Goal: Browse casually

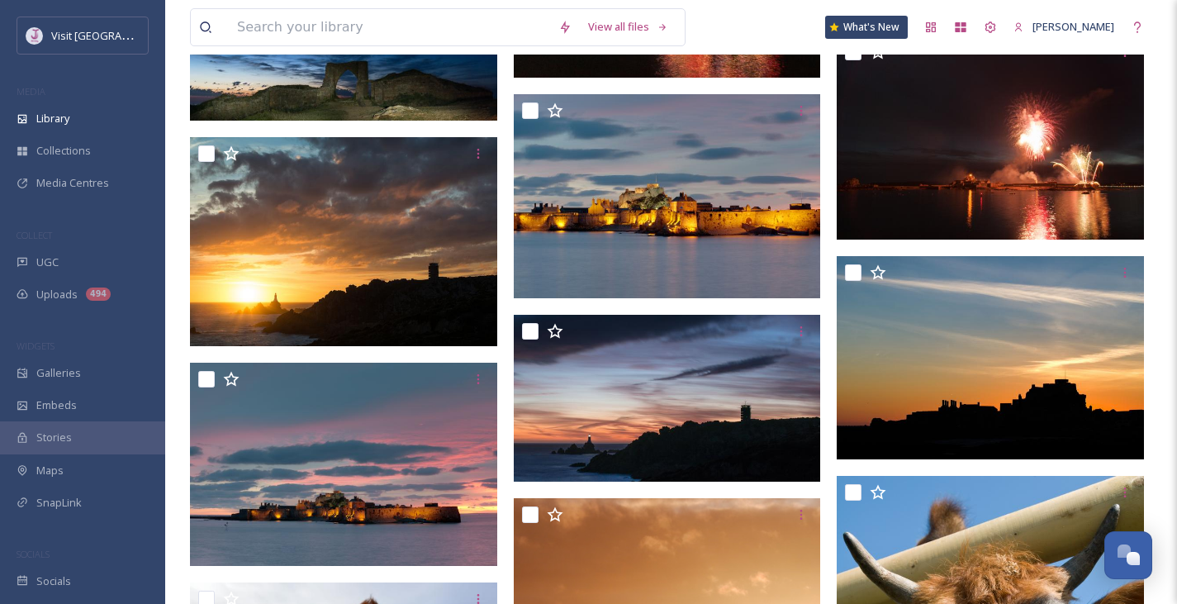
scroll to position [1502, 0]
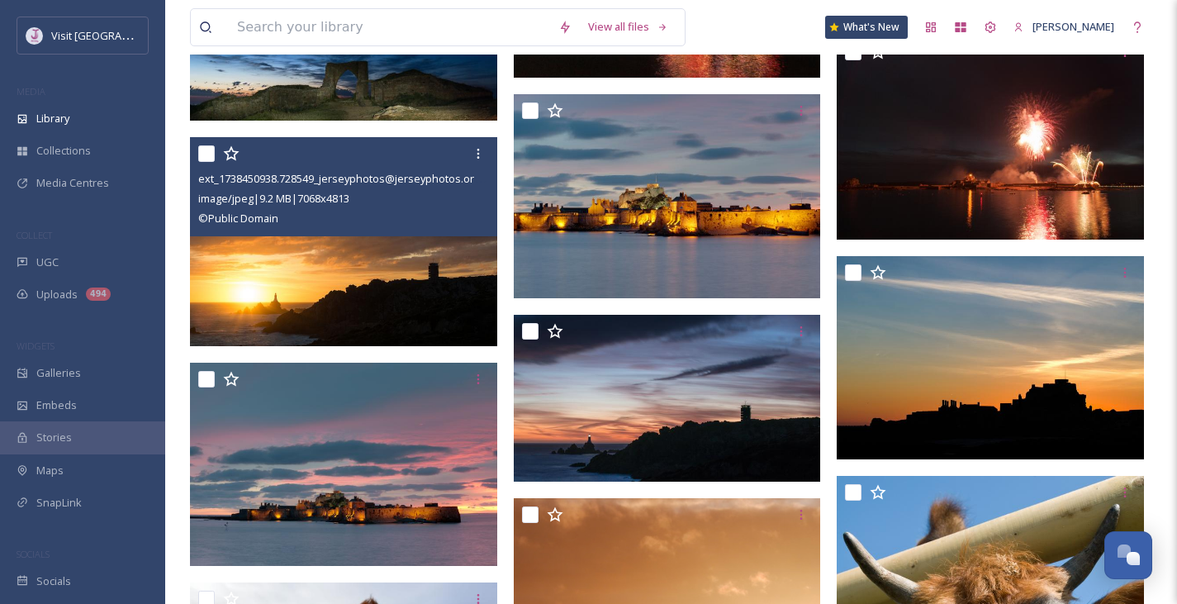
click at [410, 272] on img at bounding box center [343, 241] width 307 height 209
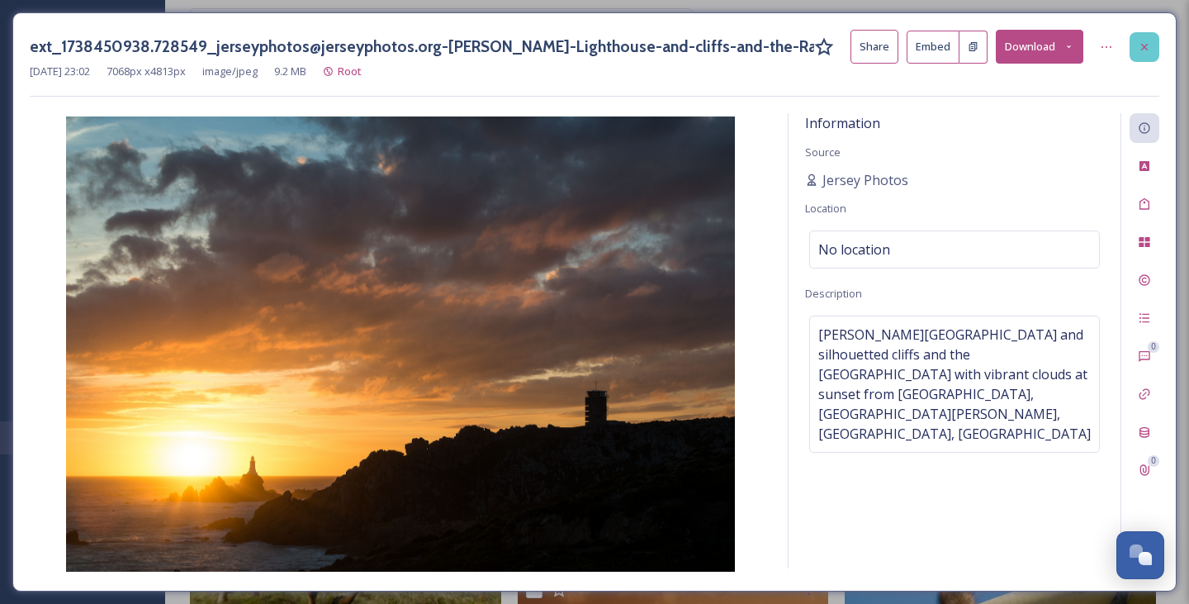
click at [1140, 41] on icon at bounding box center [1144, 46] width 13 height 13
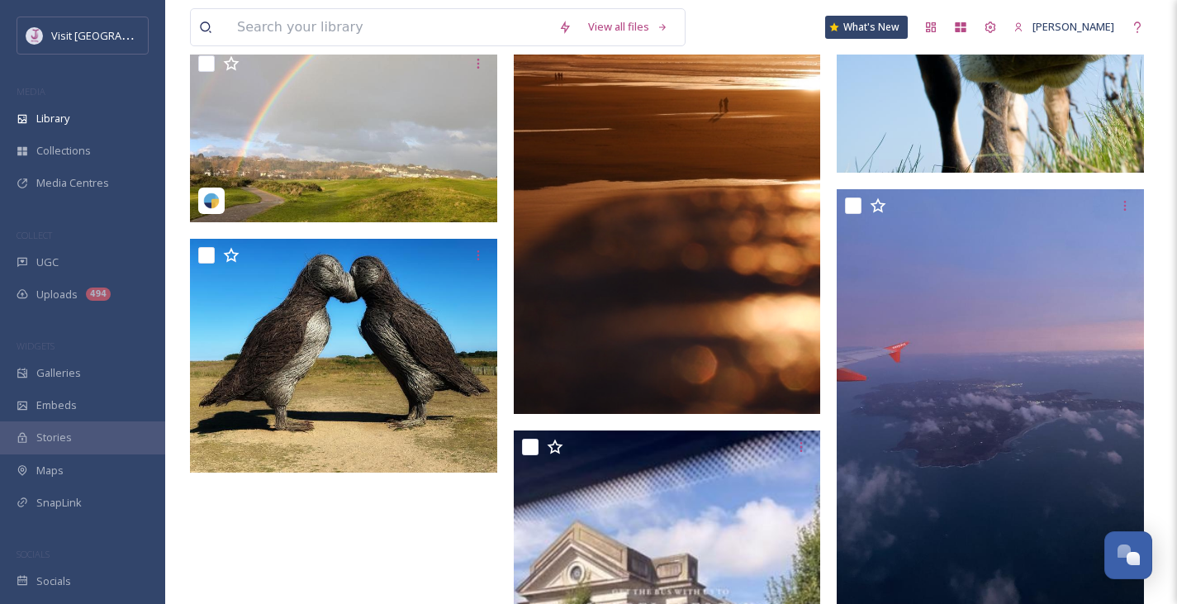
scroll to position [6722, 0]
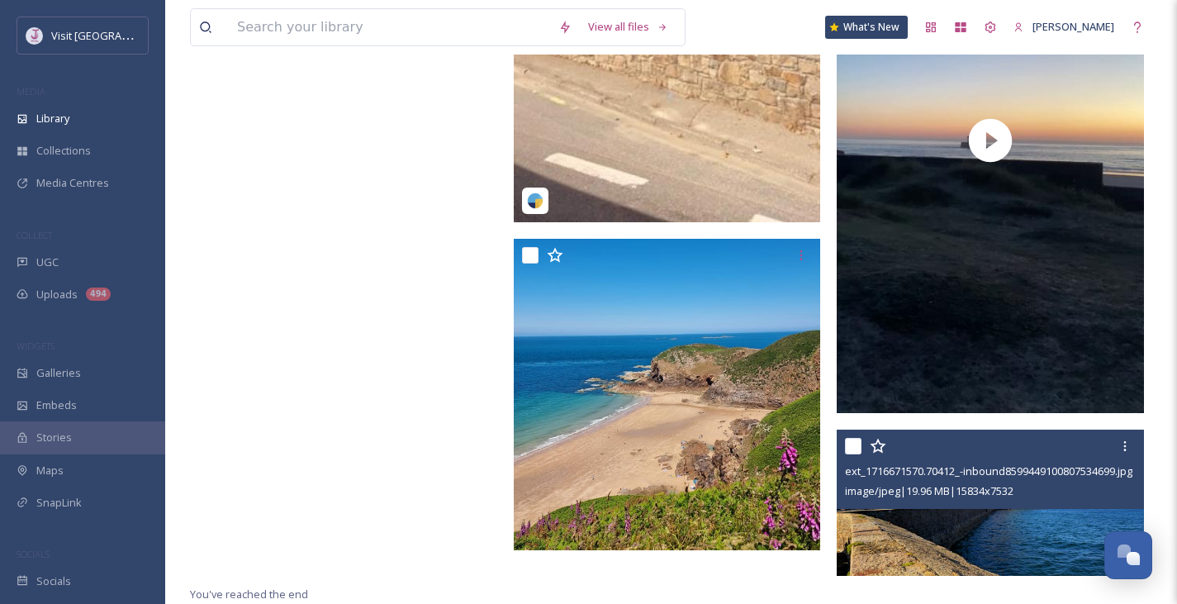
click at [941, 524] on img at bounding box center [990, 502] width 307 height 146
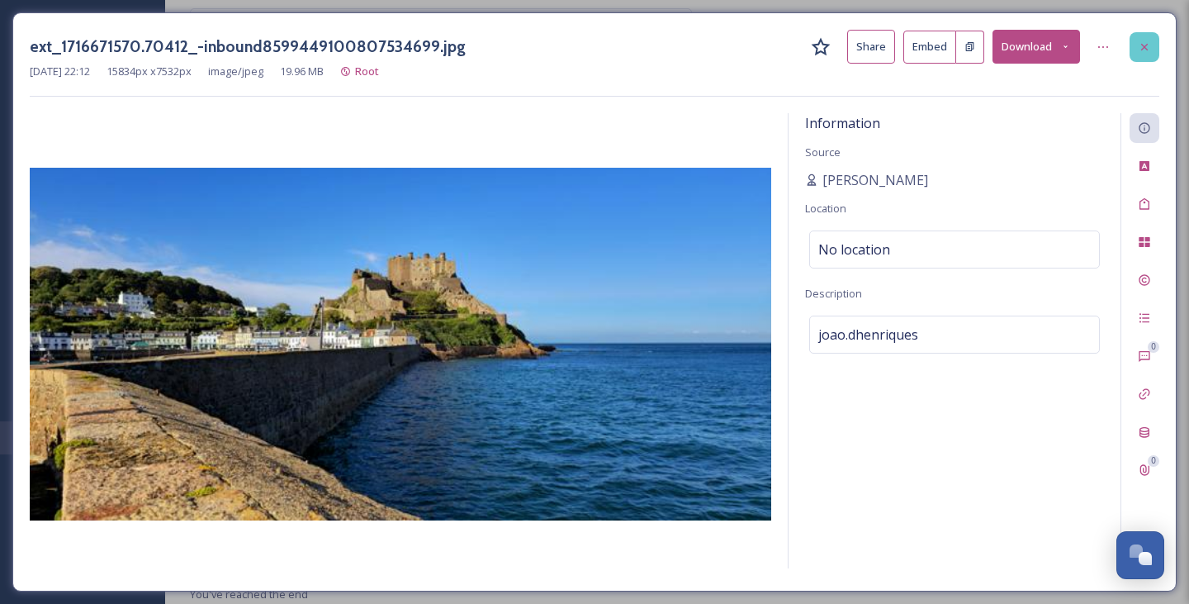
click at [1146, 52] on icon at bounding box center [1144, 46] width 13 height 13
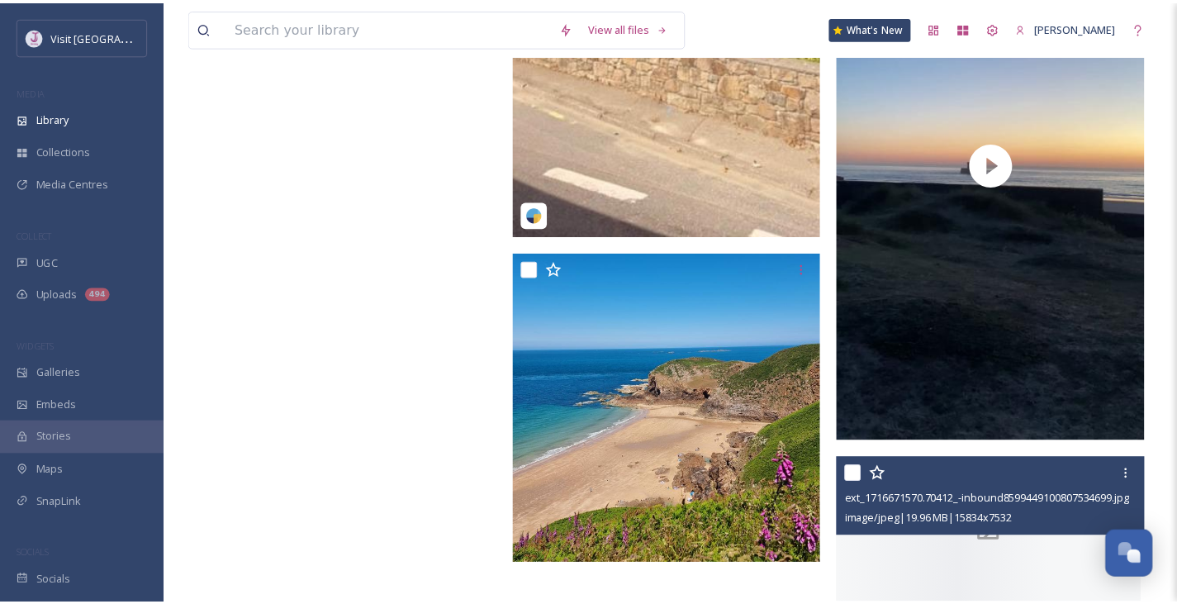
scroll to position [7463, 0]
